Goal: Task Accomplishment & Management: Manage account settings

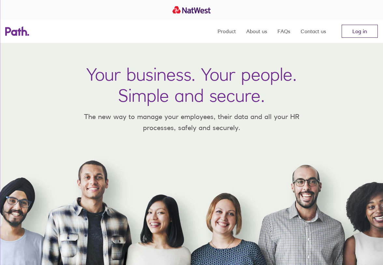
click at [373, 28] on link "Log in" at bounding box center [359, 31] width 36 height 13
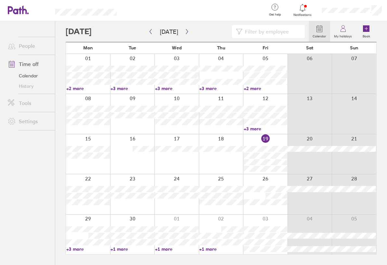
drag, startPoint x: 335, startPoint y: 34, endPoint x: 318, endPoint y: 6, distance: 32.5
click at [318, 6] on div at bounding box center [352, 10] width 71 height 21
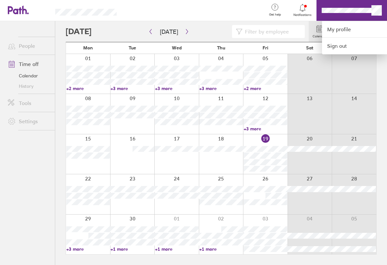
click at [244, 11] on div at bounding box center [194, 10] width 134 height 21
click at [305, 111] on div at bounding box center [193, 132] width 387 height 265
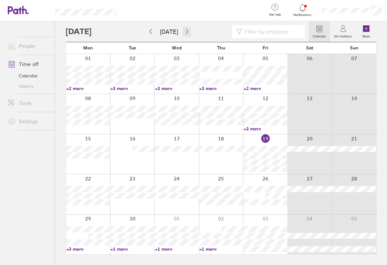
click at [185, 32] on icon "button" at bounding box center [187, 31] width 5 height 5
